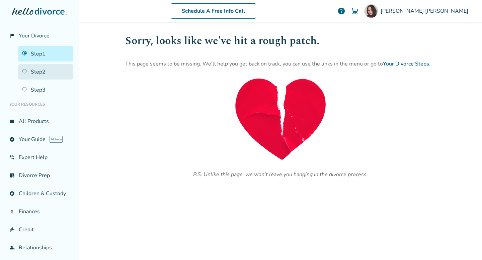
click at [31, 73] on link "Step 2" at bounding box center [45, 71] width 55 height 15
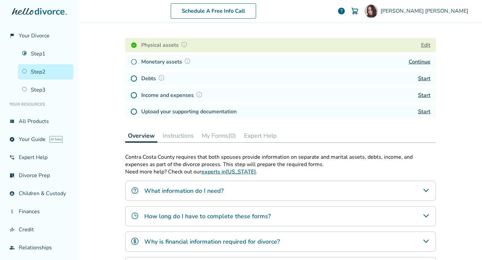
scroll to position [73, 0]
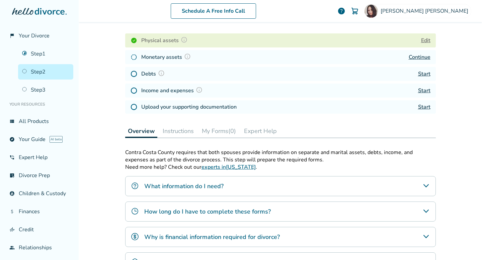
click at [423, 56] on link "Continue" at bounding box center [420, 57] width 22 height 7
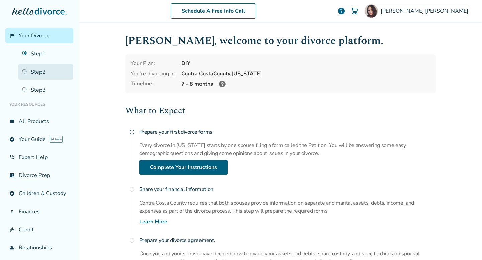
click at [38, 71] on link "Step 2" at bounding box center [45, 71] width 55 height 15
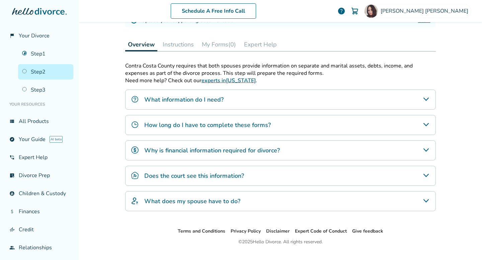
scroll to position [173, 0]
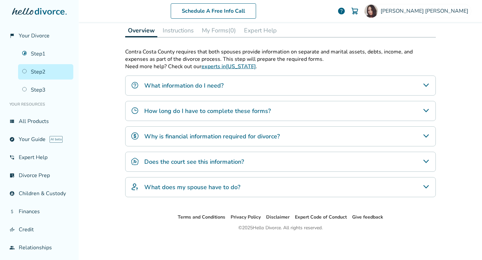
click at [209, 87] on h4 "What information do I need?" at bounding box center [183, 85] width 79 height 9
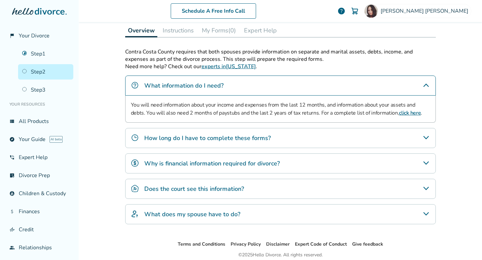
click at [205, 138] on h4 "How long do I have to complete these forms?" at bounding box center [207, 138] width 126 height 9
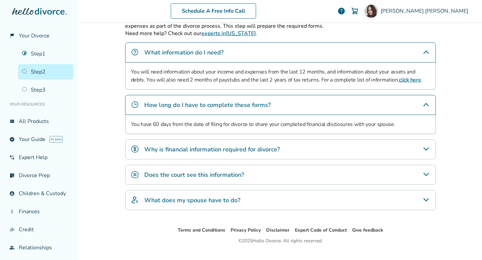
scroll to position [207, 0]
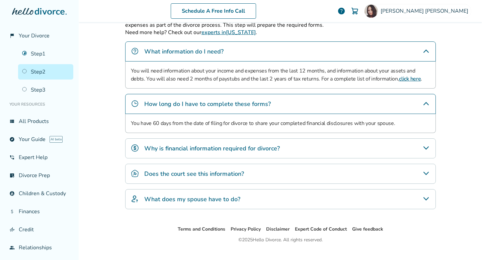
click at [189, 146] on h4 "Why is financial information required for divorce?" at bounding box center [212, 148] width 136 height 9
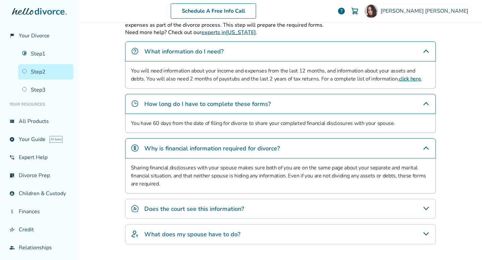
click at [157, 237] on h4 "What does my spouse have to do?" at bounding box center [192, 234] width 96 height 9
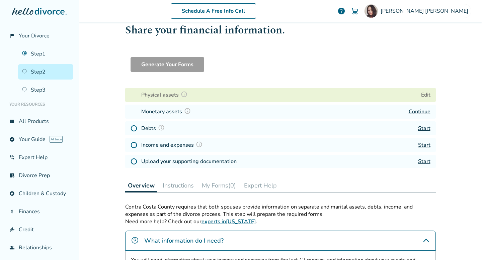
scroll to position [0, 0]
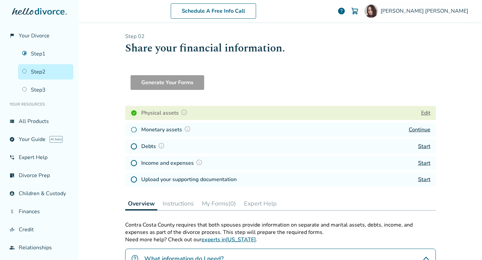
click at [310, 66] on div "Generate Your Forms" at bounding box center [280, 80] width 311 height 31
click at [326, 15] on div "Schedule A Free Info Call" at bounding box center [213, 10] width 248 height 15
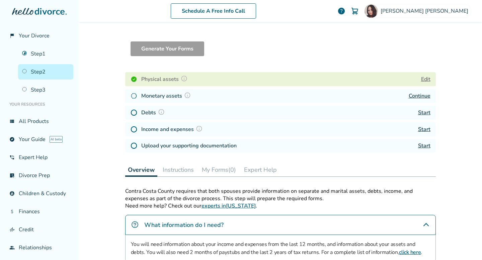
scroll to position [40, 0]
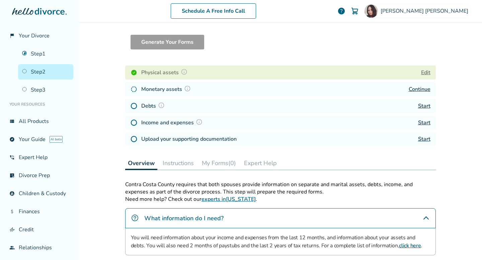
click at [422, 106] on link "Start" at bounding box center [424, 105] width 12 height 7
